Goal: Find specific page/section: Find specific page/section

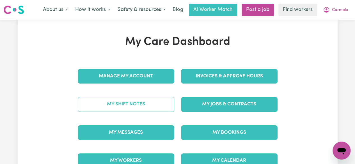
click at [141, 103] on link "My Shift Notes" at bounding box center [126, 104] width 96 height 15
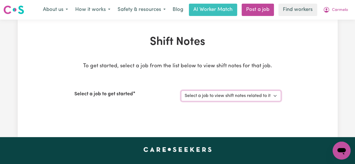
click at [269, 94] on select "Select a job to view shift notes related to it... Support Worker Needed For Soc…" at bounding box center [231, 96] width 100 height 11
select select "9053"
click at [181, 91] on select "Select a job to view shift notes related to it... Support Worker Needed For Soc…" at bounding box center [231, 96] width 100 height 11
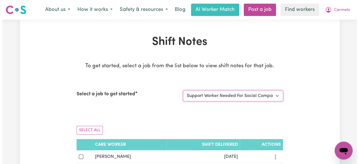
scroll to position [64, 0]
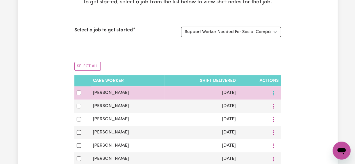
click at [272, 94] on button "More options" at bounding box center [273, 93] width 11 height 9
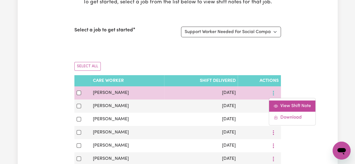
click at [285, 107] on span "View Shift Note" at bounding box center [295, 106] width 31 height 4
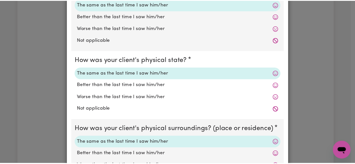
scroll to position [0, 0]
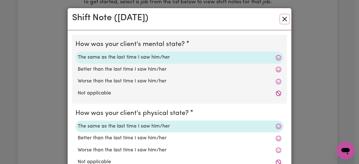
click at [283, 19] on button "Close" at bounding box center [284, 19] width 9 height 9
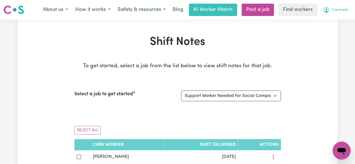
click at [336, 8] on span "Carmelo" at bounding box center [340, 10] width 16 height 6
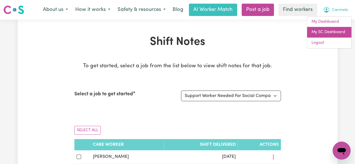
click at [322, 30] on link "My SC Dashboard" at bounding box center [329, 32] width 44 height 11
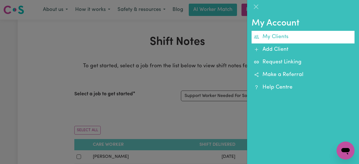
click at [278, 38] on link "My Clients" at bounding box center [302, 37] width 103 height 13
